Goal: Transaction & Acquisition: Purchase product/service

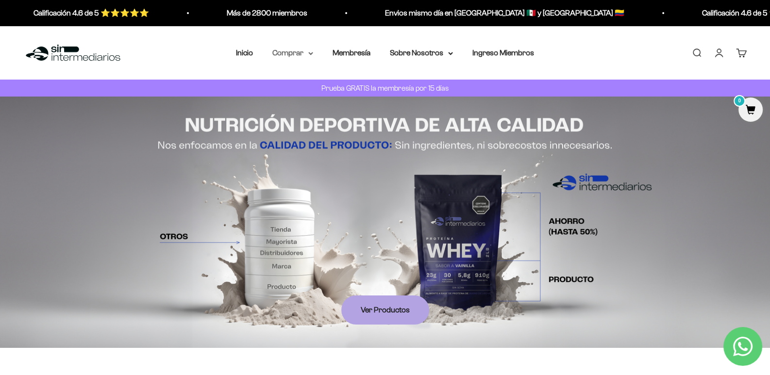
click at [305, 53] on summary "Comprar" at bounding box center [292, 53] width 41 height 13
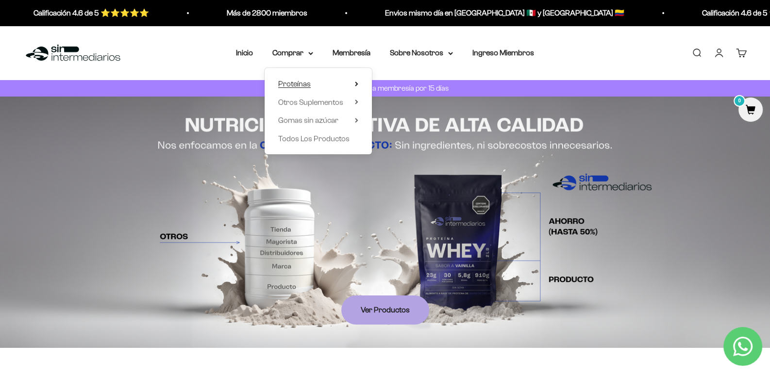
click at [305, 84] on span "Proteínas" at bounding box center [294, 84] width 33 height 8
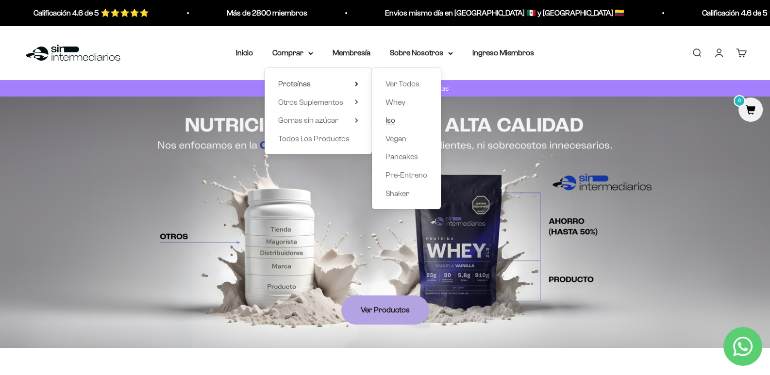
click at [390, 118] on span "Iso" at bounding box center [391, 120] width 10 height 8
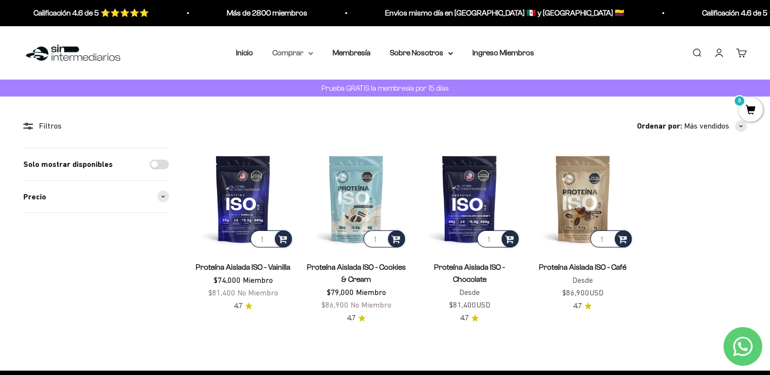
click summary "Comprar"
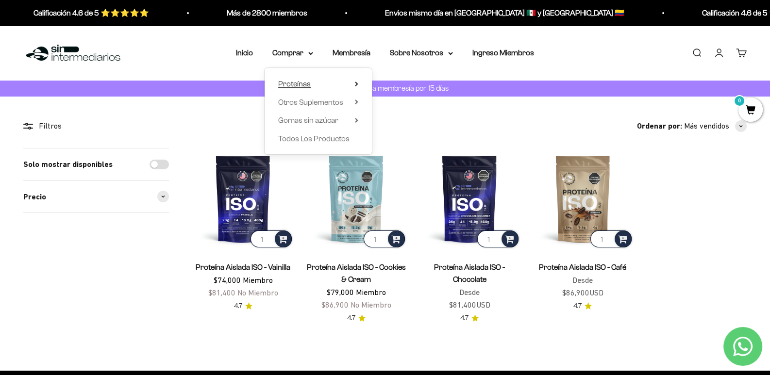
click span "Proteínas"
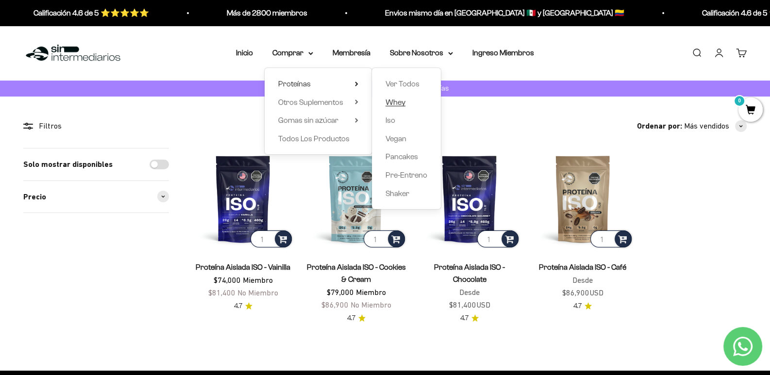
click span "Whey"
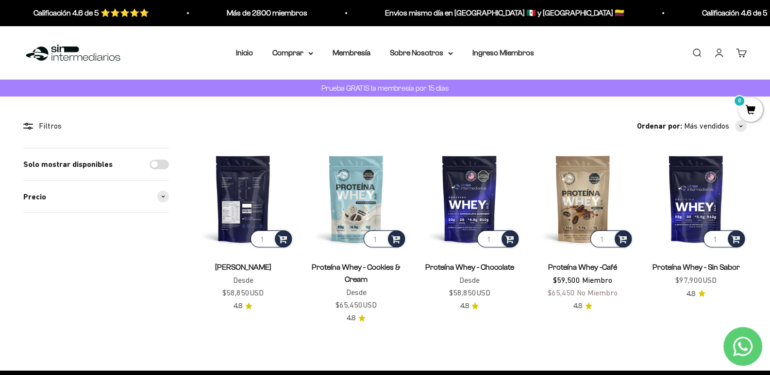
click at [234, 191] on img at bounding box center [242, 198] width 101 height 101
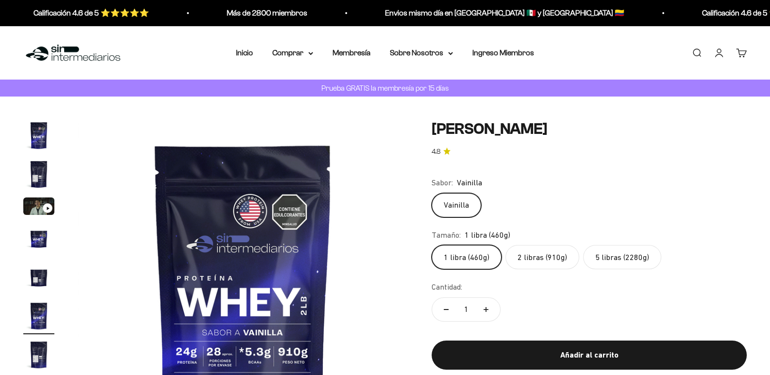
click at [627, 270] on label "5 libras (2280g)" at bounding box center [622, 257] width 78 height 24
click at [432, 245] on input "5 libras (2280g)" at bounding box center [431, 245] width 0 height 0
radio input "true"
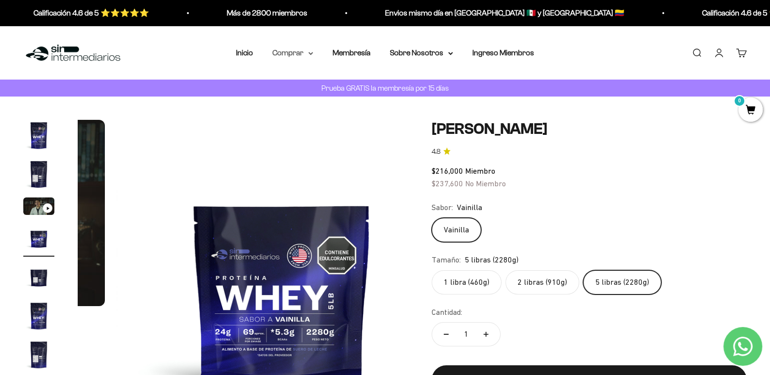
click at [312, 49] on summary "Comprar" at bounding box center [292, 53] width 41 height 13
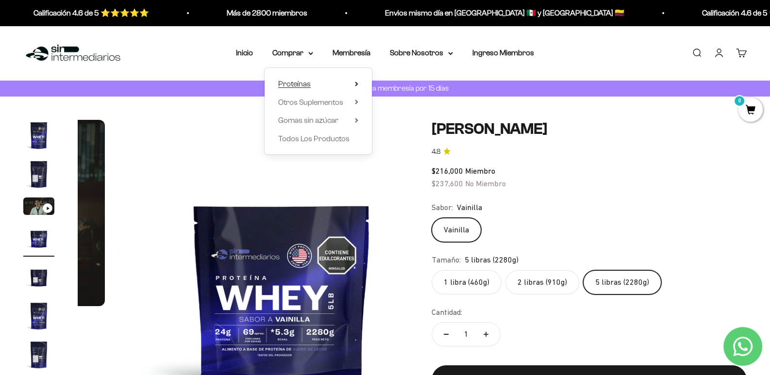
click at [320, 80] on summary "Proteínas" at bounding box center [318, 84] width 80 height 13
click at [391, 116] on span "Iso" at bounding box center [391, 120] width 10 height 8
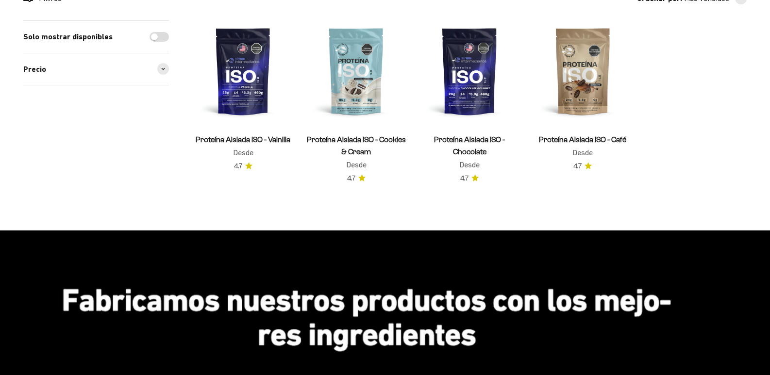
scroll to position [146, 0]
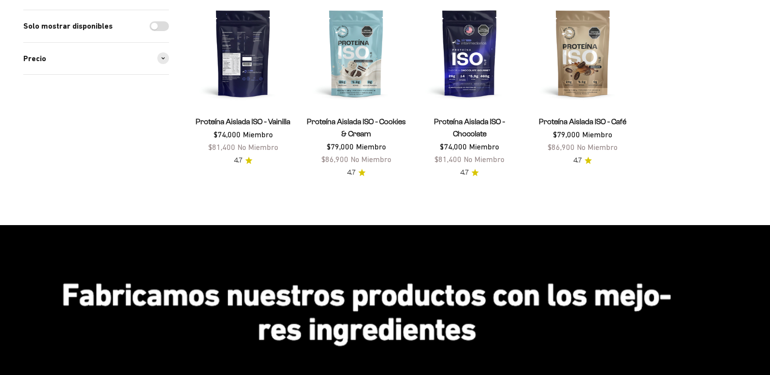
click at [257, 77] on img at bounding box center [242, 52] width 101 height 101
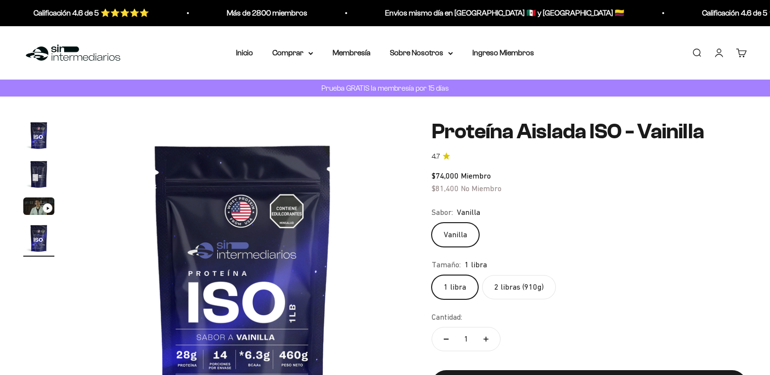
click at [537, 313] on safe-sticky "Proteína Aislada ISO - Vainilla 4.7 $74,000 Miembro $81,400 No Miembro Calidad …" at bounding box center [589, 267] width 315 height 295
click at [543, 298] on label "2 libras (910g)" at bounding box center [519, 287] width 74 height 24
click at [432, 275] on input "2 libras (910g)" at bounding box center [431, 275] width 0 height 0
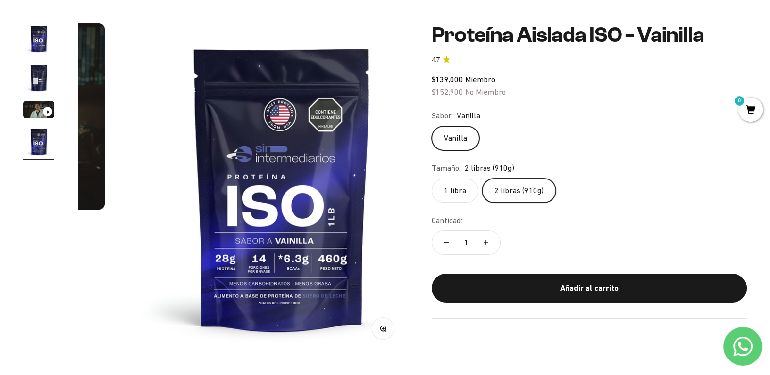
click at [40, 54] on img "Ir al artículo 1" at bounding box center [38, 38] width 31 height 31
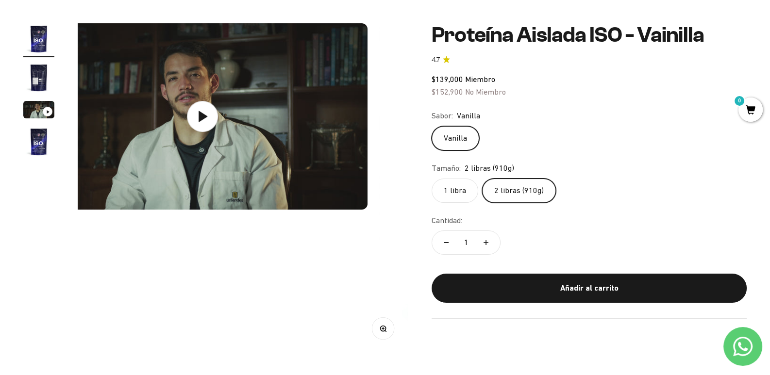
click at [39, 86] on img "Ir al artículo 2" at bounding box center [38, 77] width 31 height 31
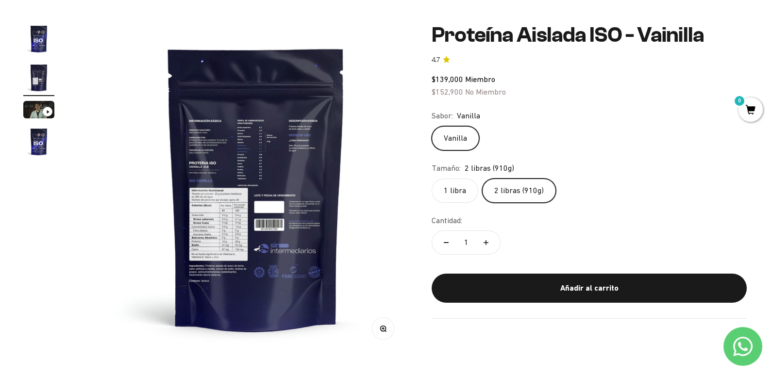
click at [176, 141] on img at bounding box center [256, 188] width 331 height 331
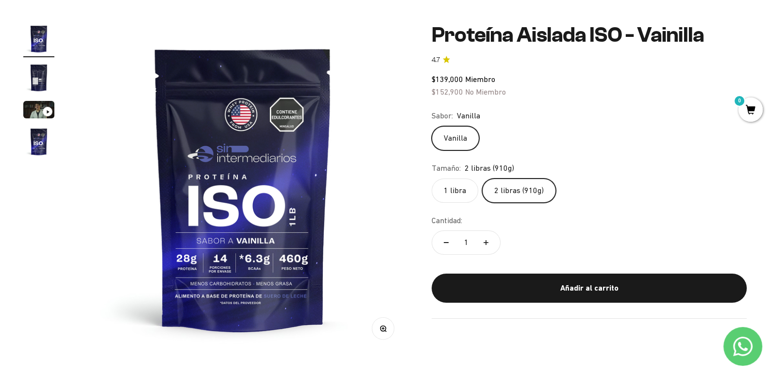
click at [372, 191] on img at bounding box center [243, 188] width 331 height 331
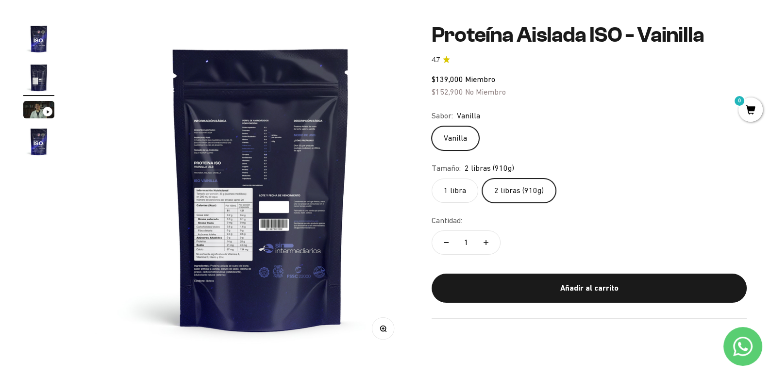
scroll to position [0, 329]
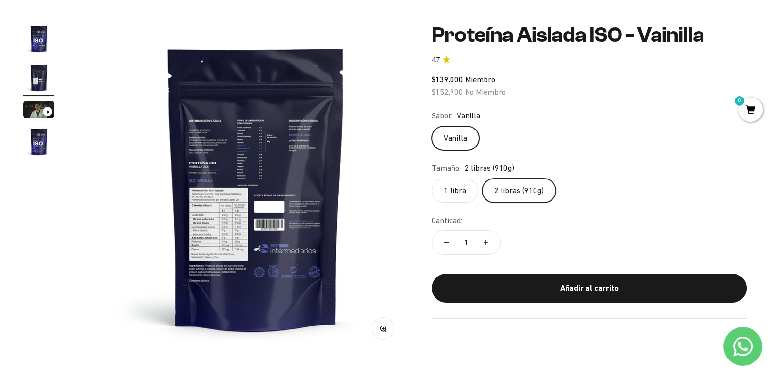
click at [385, 331] on icon "button" at bounding box center [385, 331] width 1 height 1
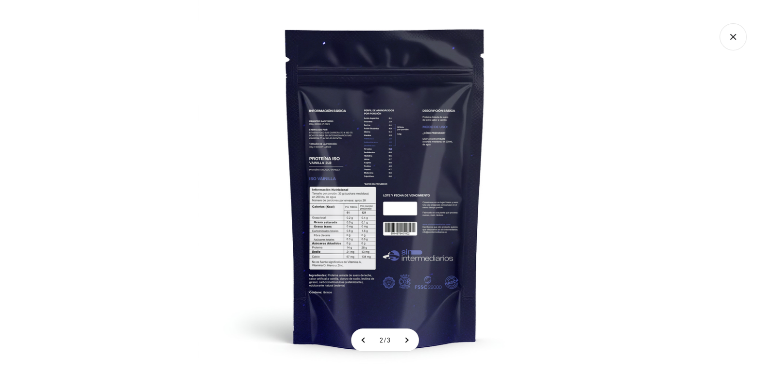
click at [326, 235] on img at bounding box center [385, 187] width 375 height 375
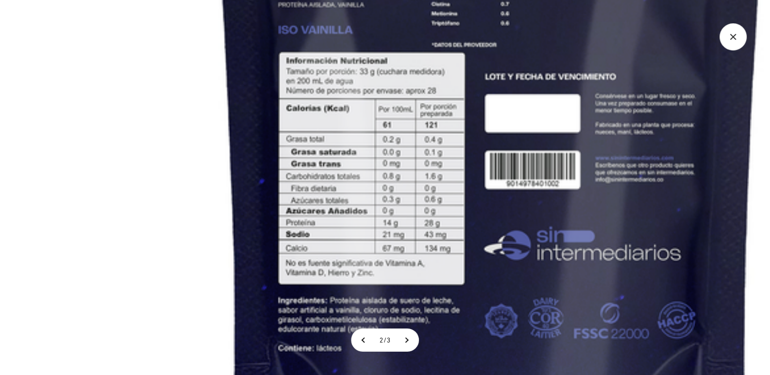
click at [158, 193] on img at bounding box center [491, 54] width 1051 height 1051
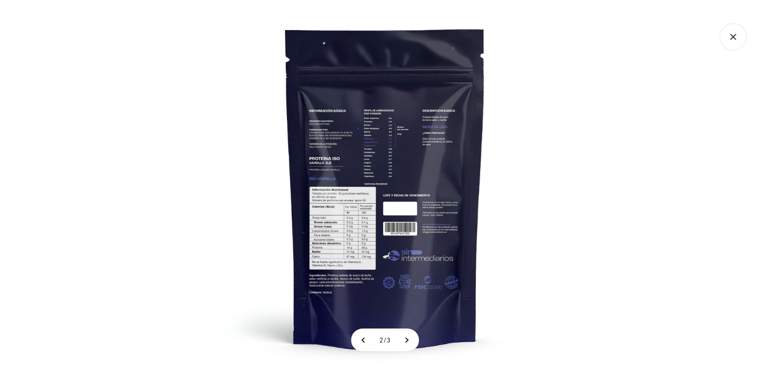
click at [178, 141] on div at bounding box center [385, 187] width 770 height 375
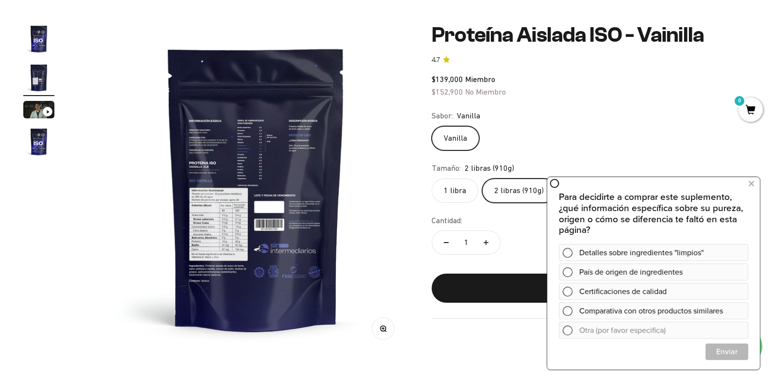
click at [136, 213] on img at bounding box center [256, 188] width 331 height 331
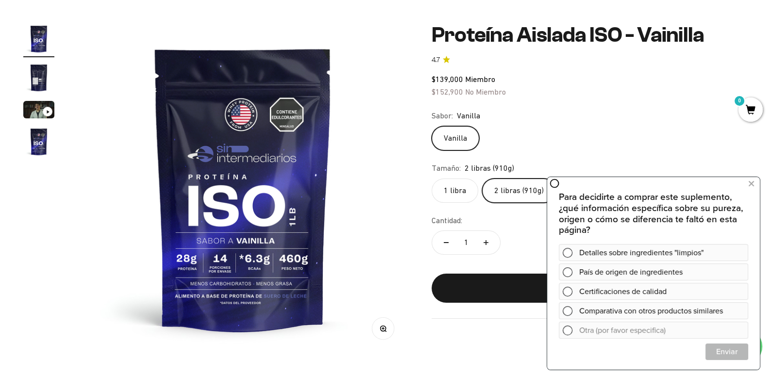
scroll to position [0, 0]
click at [755, 185] on button at bounding box center [751, 184] width 17 height 16
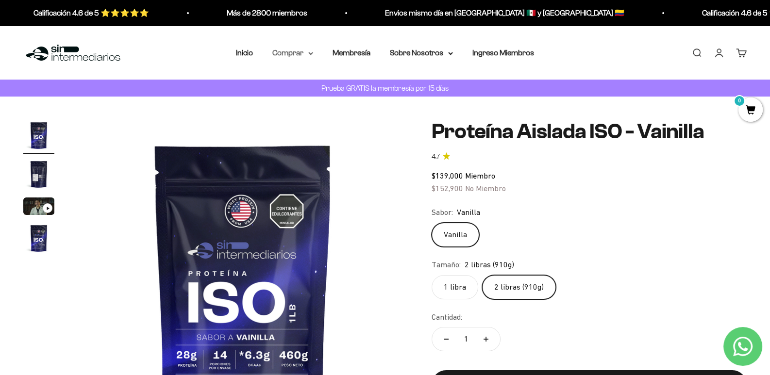
click at [296, 48] on summary "Comprar" at bounding box center [292, 53] width 41 height 13
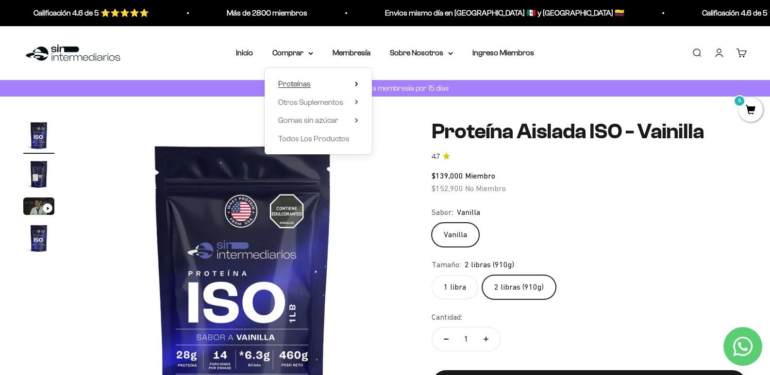
click at [308, 88] on span "Proteínas" at bounding box center [294, 84] width 33 height 13
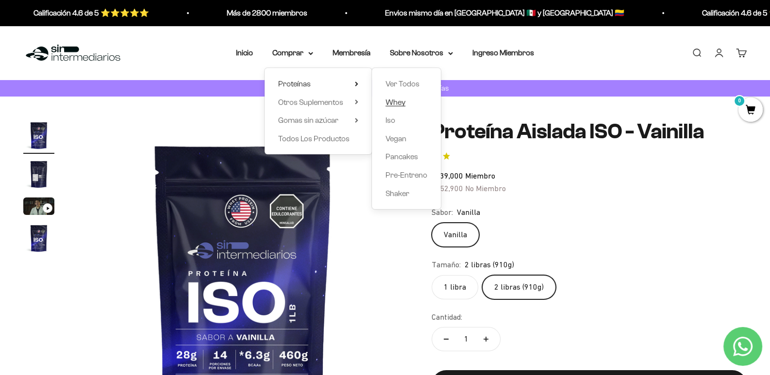
click at [398, 101] on span "Whey" at bounding box center [396, 102] width 20 height 8
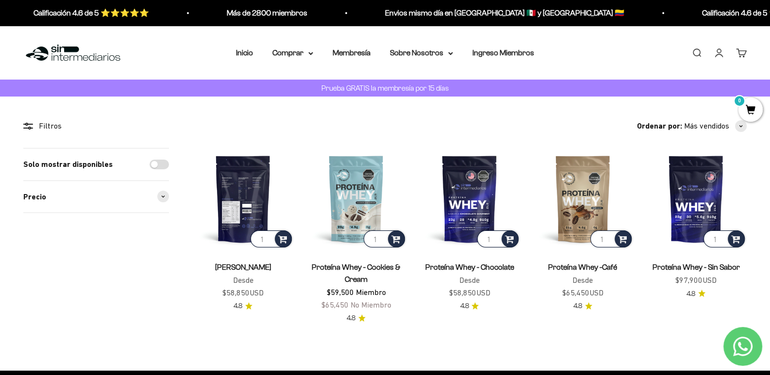
click at [262, 193] on img at bounding box center [242, 198] width 101 height 101
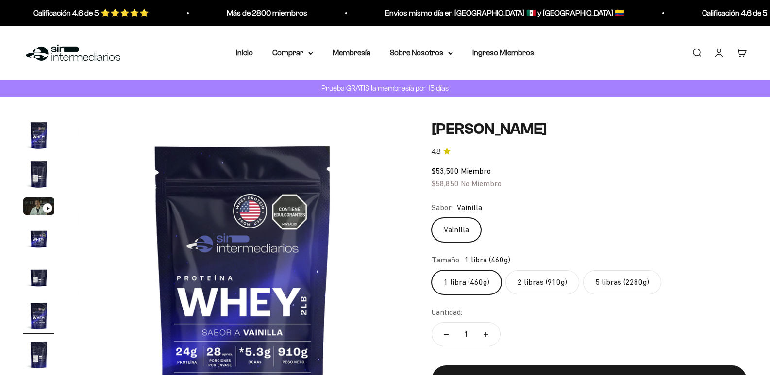
click at [637, 294] on label "5 libras (2280g)" at bounding box center [622, 283] width 78 height 24
click at [432, 271] on input "5 libras (2280g)" at bounding box center [431, 270] width 0 height 0
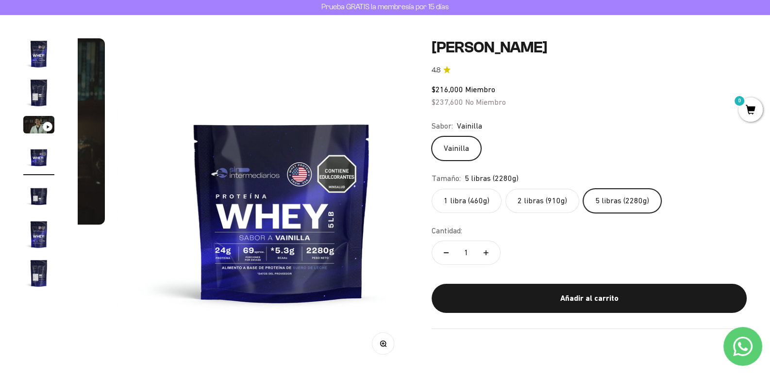
scroll to position [146, 0]
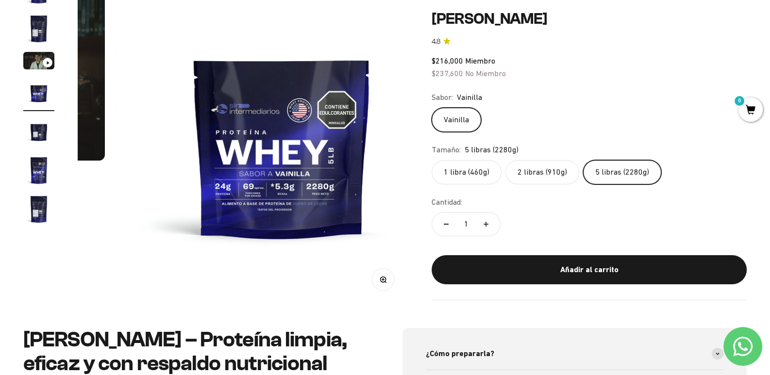
click at [34, 139] on img "Ir al artículo 5" at bounding box center [38, 131] width 31 height 31
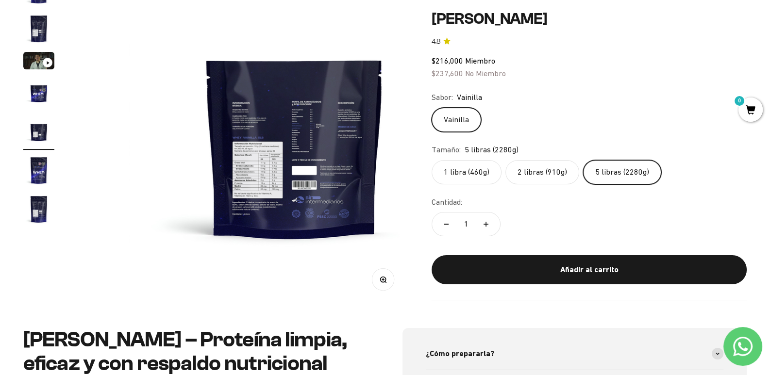
click at [197, 171] on img at bounding box center [294, 139] width 331 height 331
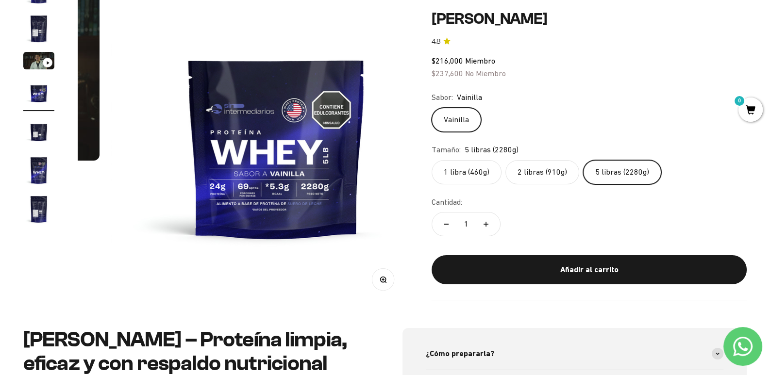
scroll to position [0, 988]
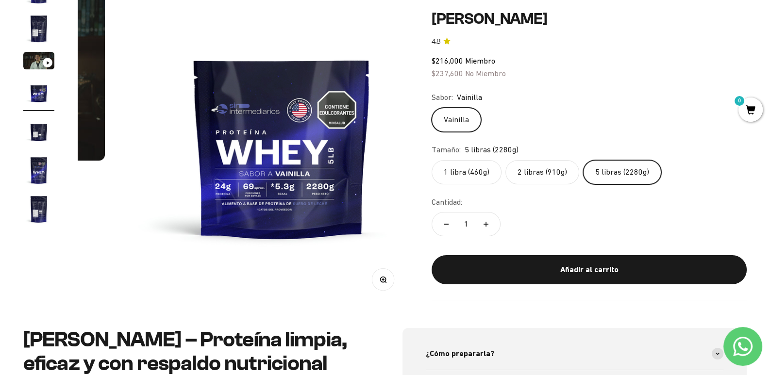
click at [380, 140] on img at bounding box center [282, 139] width 331 height 331
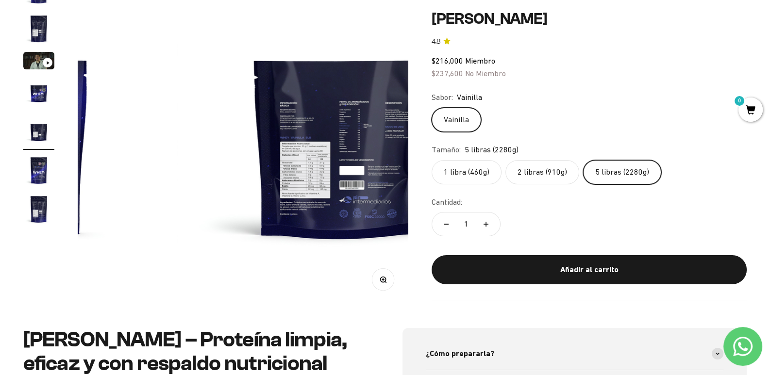
scroll to position [0, 1318]
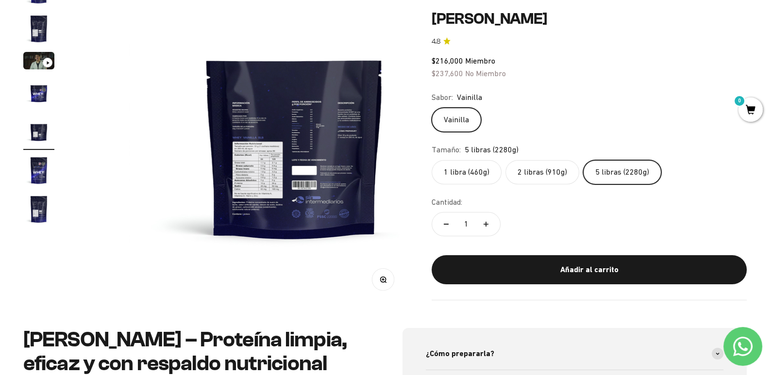
click at [376, 278] on button "Zoom" at bounding box center [383, 280] width 22 height 22
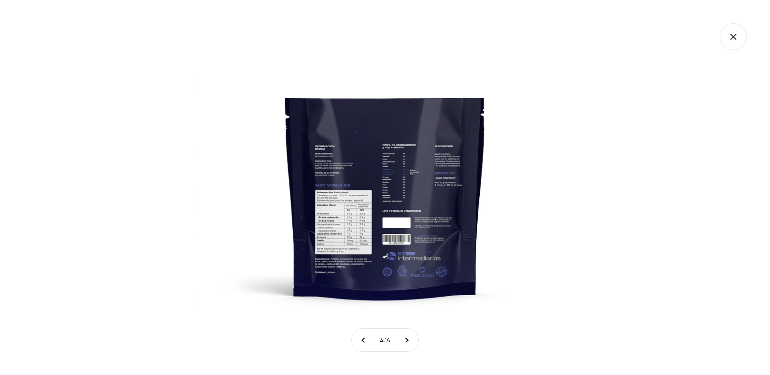
click at [333, 220] on img at bounding box center [385, 187] width 375 height 375
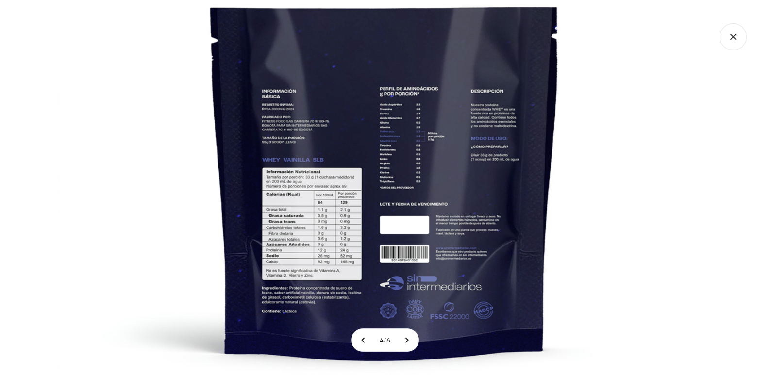
click at [686, 203] on img at bounding box center [385, 164] width 656 height 656
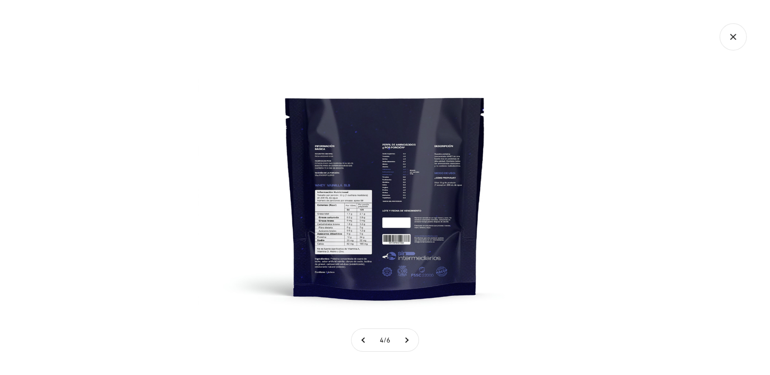
click at [640, 214] on div at bounding box center [385, 187] width 770 height 375
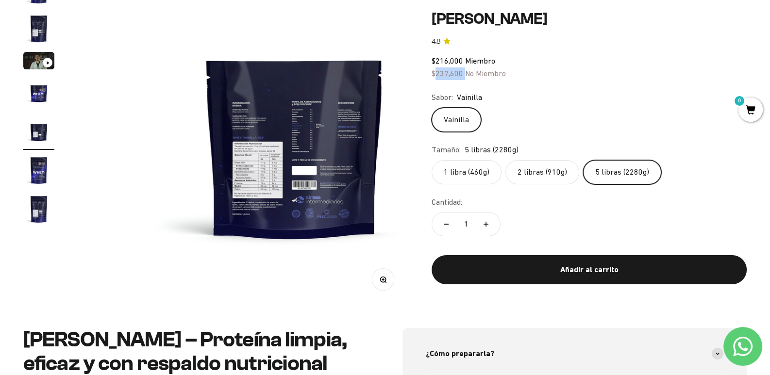
drag, startPoint x: 469, startPoint y: 75, endPoint x: 443, endPoint y: 75, distance: 25.7
click at [444, 75] on span "$237,600 No Miembro" at bounding box center [469, 72] width 74 height 9
click at [569, 99] on div "Sabor: [PERSON_NAME]" at bounding box center [589, 97] width 315 height 13
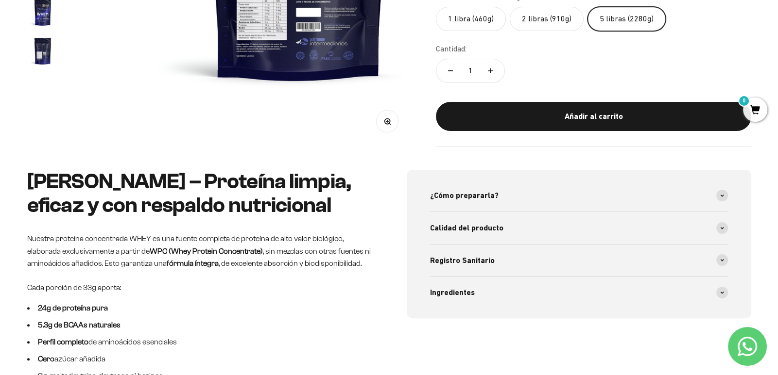
scroll to position [388, 0]
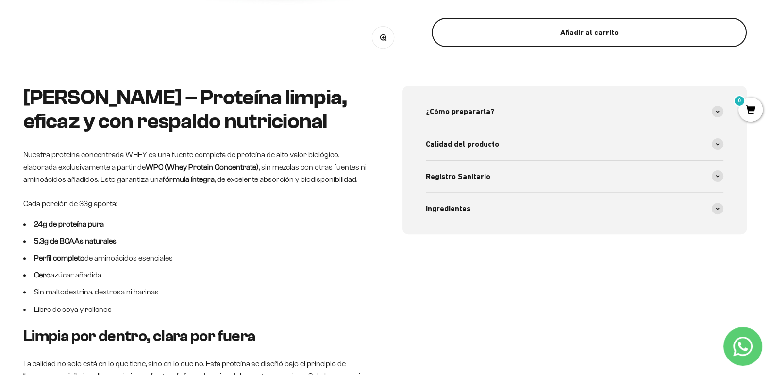
click at [541, 26] on div "Añadir al carrito" at bounding box center [589, 32] width 276 height 13
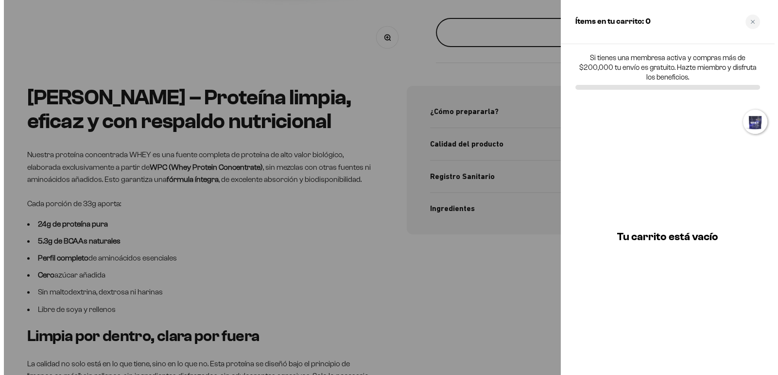
scroll to position [0, 1334]
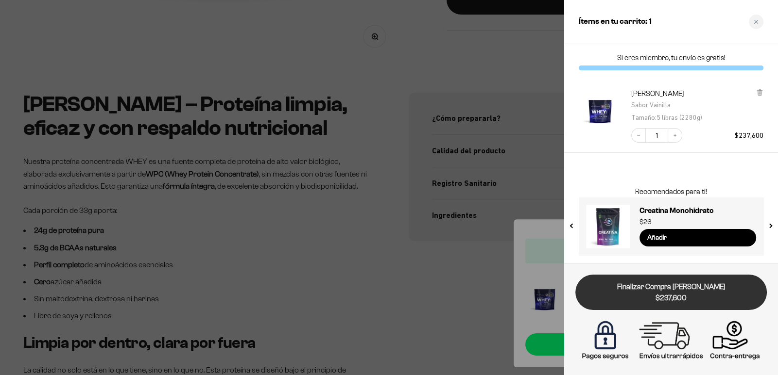
click at [682, 293] on span "$237,600" at bounding box center [671, 298] width 178 height 11
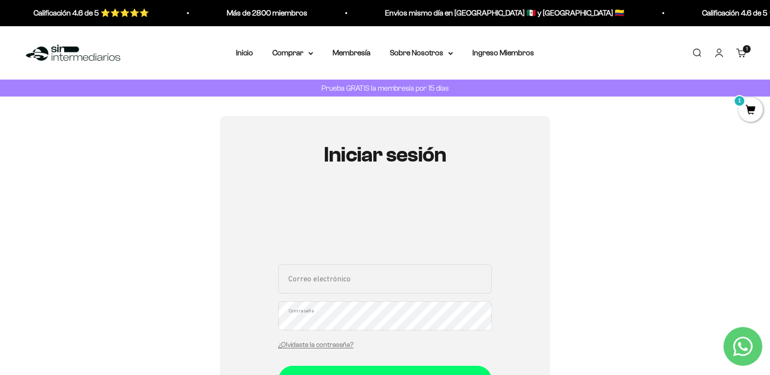
click at [751, 112] on span "1" at bounding box center [751, 110] width 24 height 24
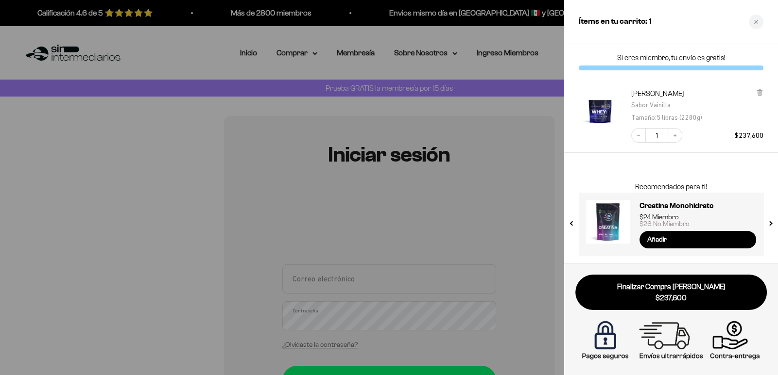
click at [12, 145] on div at bounding box center [389, 187] width 778 height 375
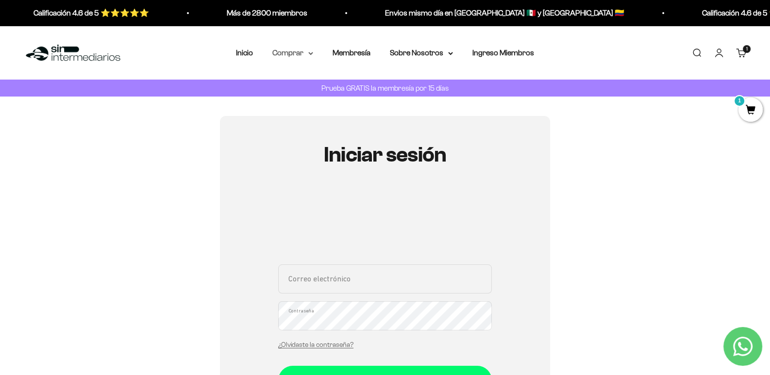
click at [287, 55] on summary "Comprar" at bounding box center [292, 53] width 41 height 13
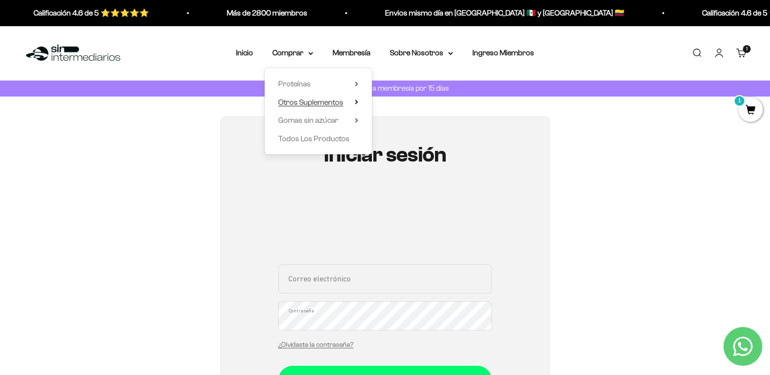
click at [356, 101] on icon at bounding box center [356, 102] width 3 height 5
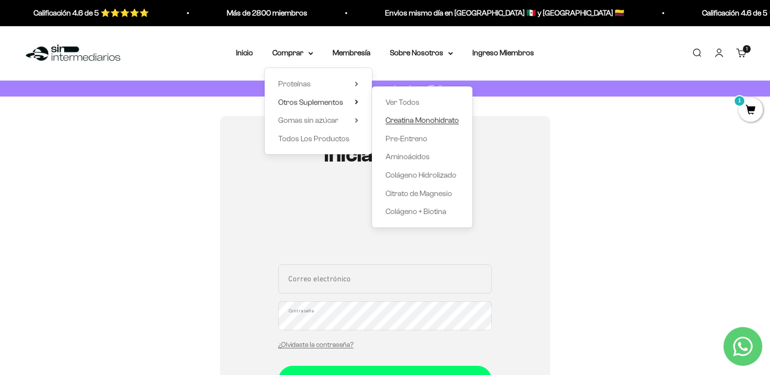
click at [412, 120] on span "Creatina Monohidrato" at bounding box center [422, 120] width 73 height 8
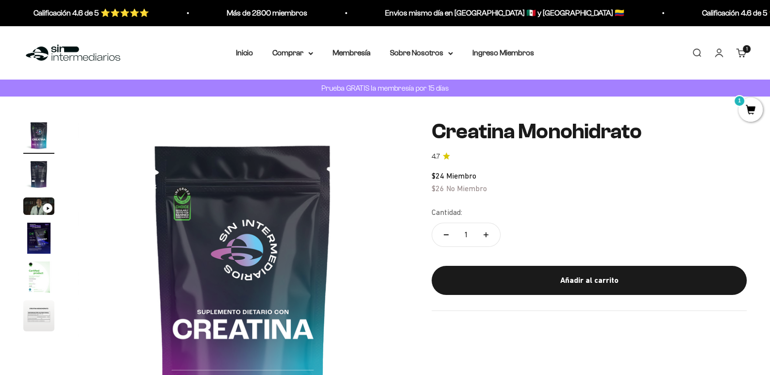
drag, startPoint x: 457, startPoint y: 195, endPoint x: 380, endPoint y: 189, distance: 78.0
click at [413, 191] on div "Zoom Ir al artículo 1 Ir al artículo 2 Ir al artículo 3 Ir al artículo 4 Ir al …" at bounding box center [385, 285] width 724 height 331
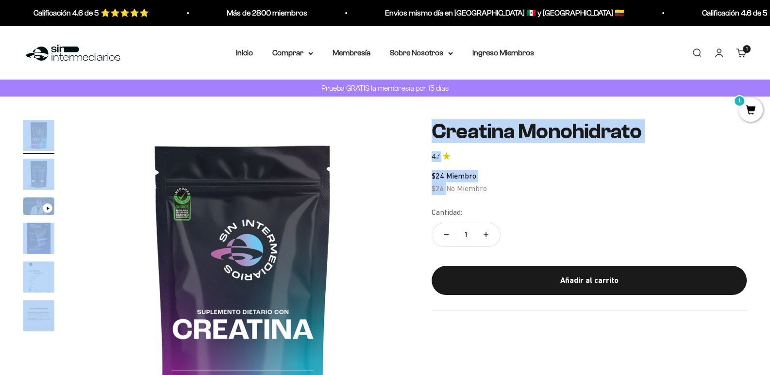
click at [320, 192] on img at bounding box center [243, 285] width 331 height 331
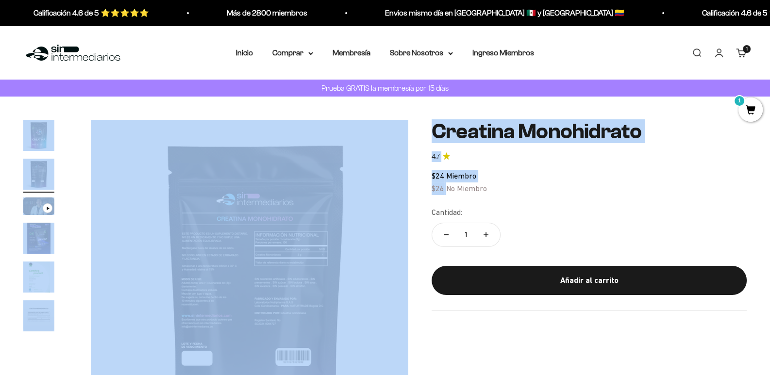
click at [382, 119] on div "Zoom Ir al artículo 1 Ir al artículo 2 Ir al artículo 3 Ir al artículo 4 Ir al …" at bounding box center [385, 285] width 770 height 377
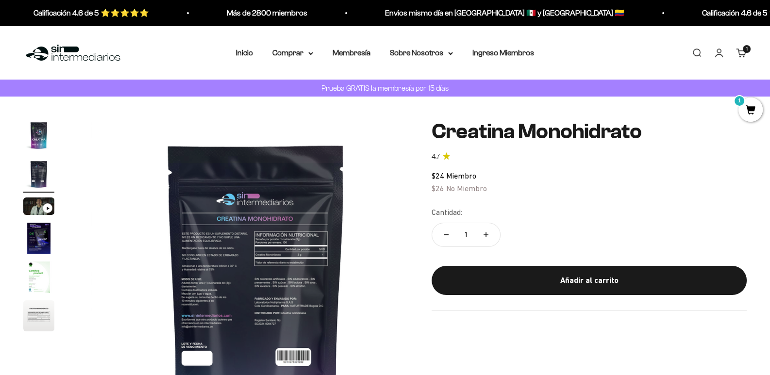
click at [69, 49] on img at bounding box center [73, 53] width 100 height 21
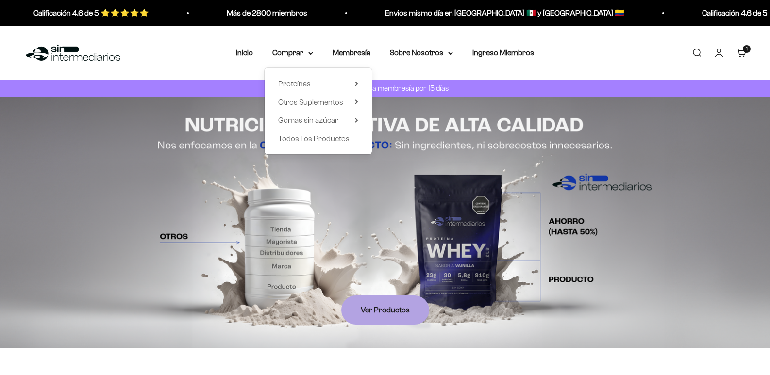
click at [309, 101] on span "Otros Suplementos" at bounding box center [310, 102] width 65 height 8
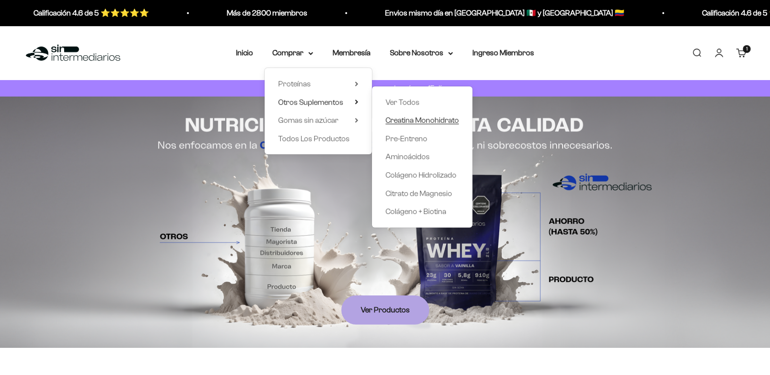
click at [414, 119] on span "Creatina Monohidrato" at bounding box center [422, 120] width 73 height 8
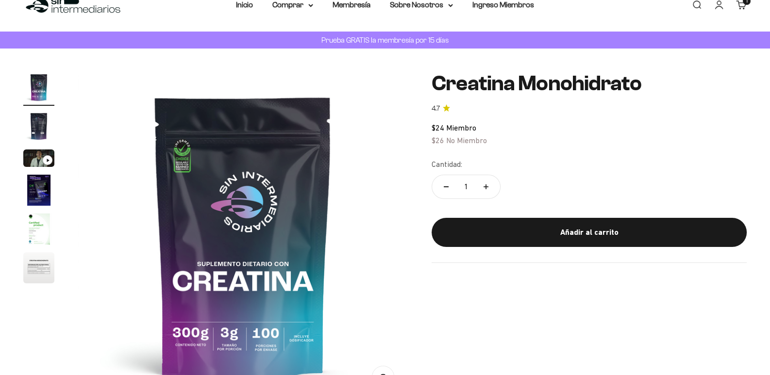
scroll to position [48, 0]
click at [369, 137] on div "Zoom Ir al artículo 1 Ir al artículo 2 Ir al artículo 3 Ir al artículo 4 Ir al …" at bounding box center [385, 237] width 724 height 331
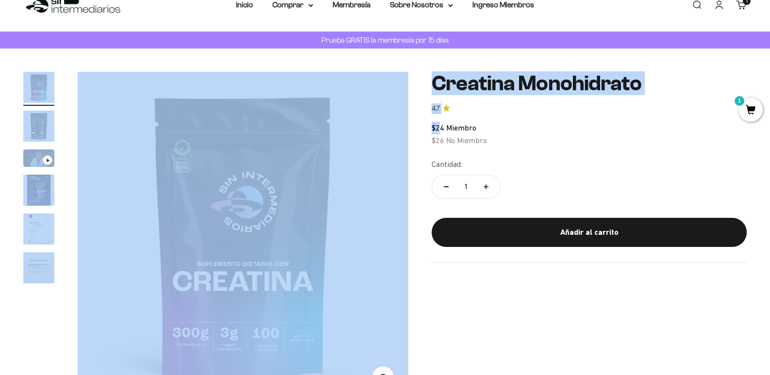
scroll to position [0, 0]
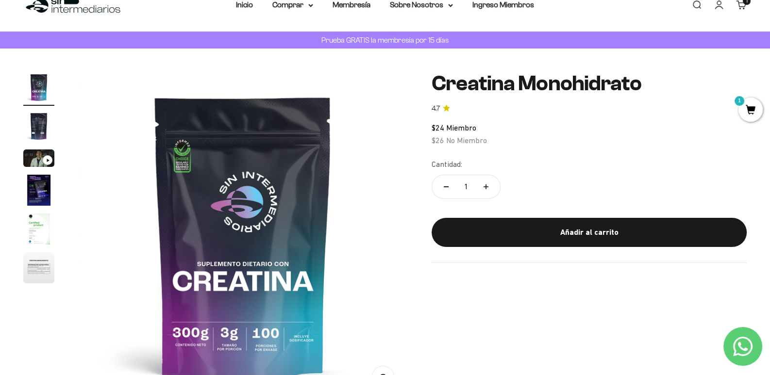
click at [636, 129] on safe-sticky "Creatina Monohidrato 4.7 $24 Miembro $26 No Miembro Calidad de líder, precio in…" at bounding box center [589, 167] width 315 height 191
click at [47, 129] on img "Ir al artículo 2" at bounding box center [38, 126] width 31 height 31
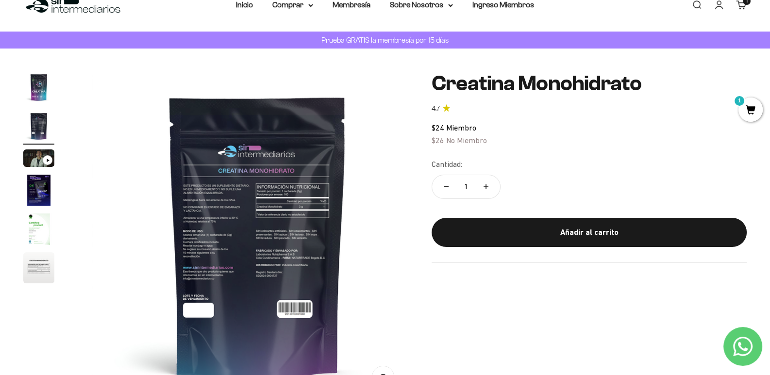
scroll to position [0, 329]
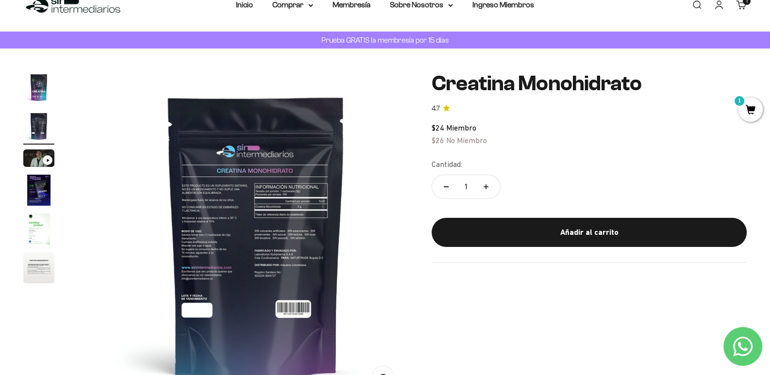
click at [284, 218] on img at bounding box center [256, 237] width 331 height 331
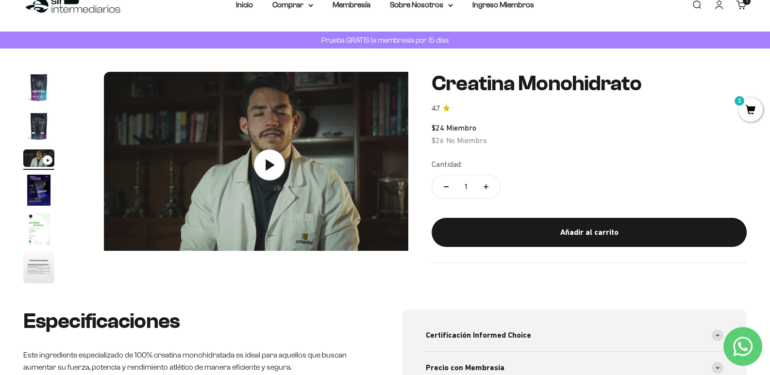
scroll to position [0, 659]
click at [38, 271] on img "Ir al artículo 6" at bounding box center [38, 268] width 31 height 31
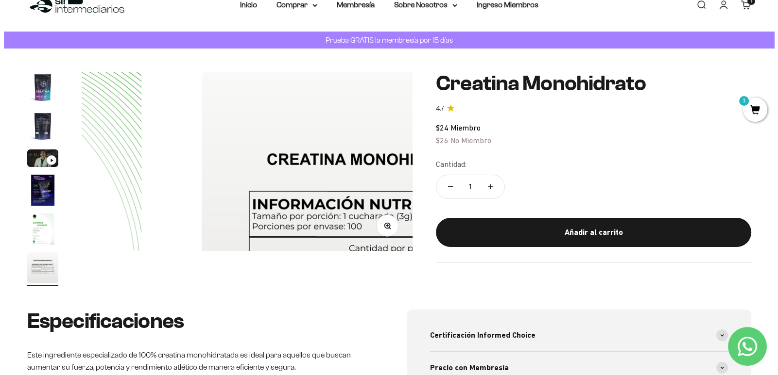
scroll to position [0, 1647]
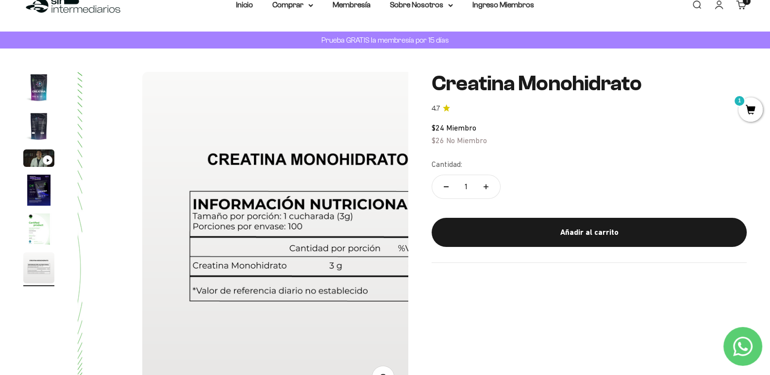
drag, startPoint x: 566, startPoint y: 234, endPoint x: 600, endPoint y: 238, distance: 34.8
click at [566, 234] on div "Añadir al carrito" at bounding box center [589, 232] width 276 height 13
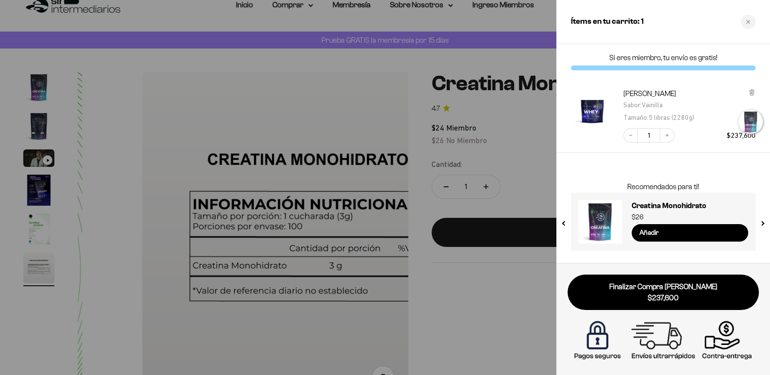
scroll to position [0, 1668]
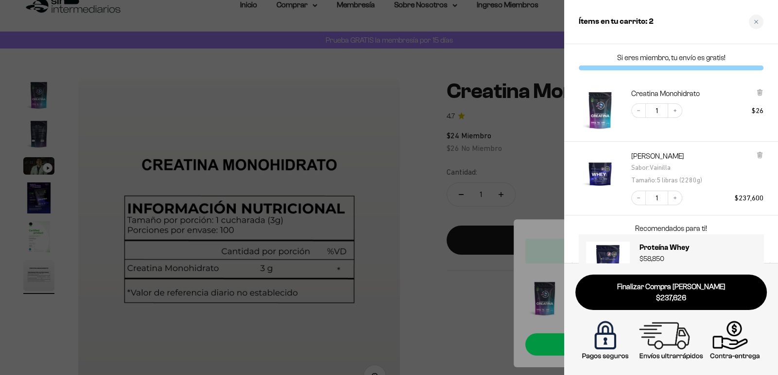
click at [754, 155] on div "Proteína Whey - [PERSON_NAME] : [PERSON_NAME] : 5 libras (2280g)" at bounding box center [697, 169] width 132 height 34
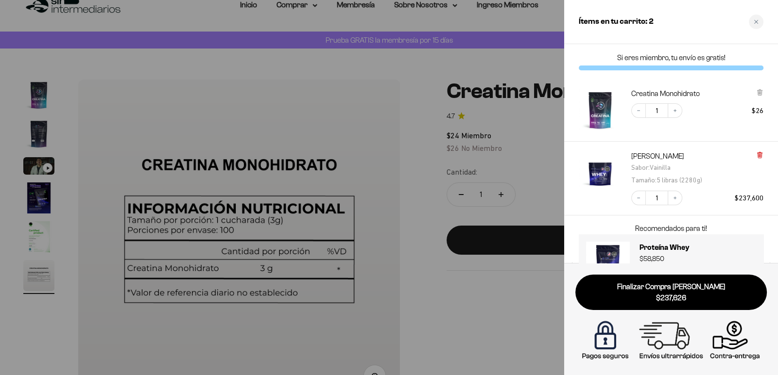
click at [760, 155] on icon at bounding box center [759, 154] width 2 height 5
click at [478, 44] on div at bounding box center [389, 187] width 778 height 375
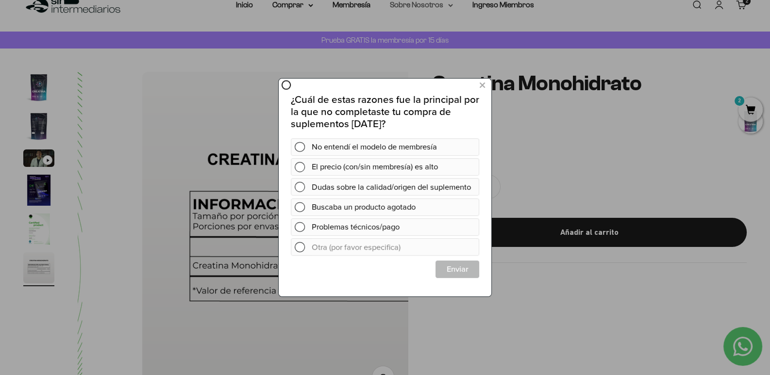
scroll to position [0, 0]
